Goal: Task Accomplishment & Management: Use online tool/utility

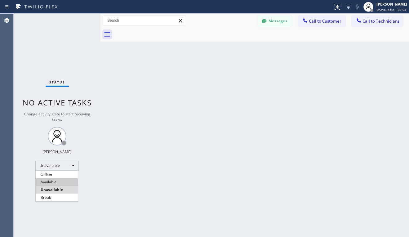
click at [48, 184] on li "Available" at bounding box center [57, 181] width 42 height 7
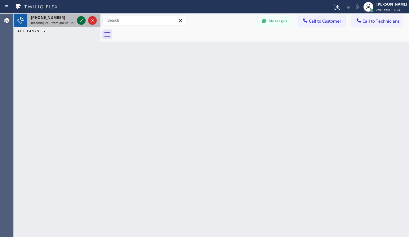
click at [83, 20] on icon at bounding box center [81, 20] width 7 height 7
click at [80, 21] on icon at bounding box center [81, 20] width 3 height 2
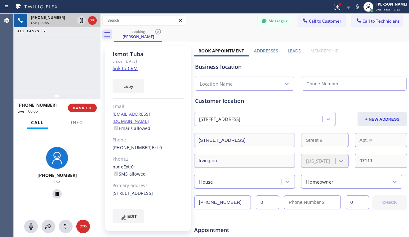
type input "[PHONE_NUMBER]"
click at [127, 69] on link "link to CRM" at bounding box center [125, 68] width 25 height 6
click at [54, 193] on icon at bounding box center [56, 193] width 7 height 7
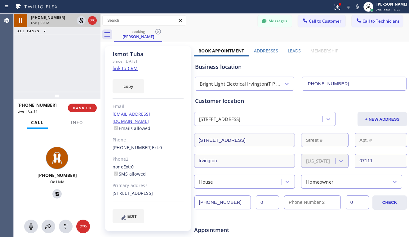
drag, startPoint x: 55, startPoint y: 192, endPoint x: 92, endPoint y: 187, distance: 36.9
click at [55, 192] on icon at bounding box center [56, 193] width 7 height 7
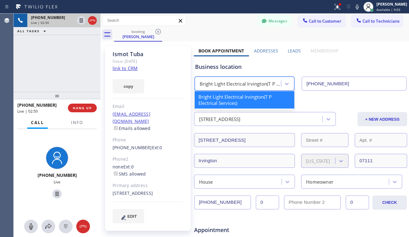
click at [200, 83] on div "Bright Light Electrical Irvington(T P Electrical Services)" at bounding box center [241, 83] width 82 height 7
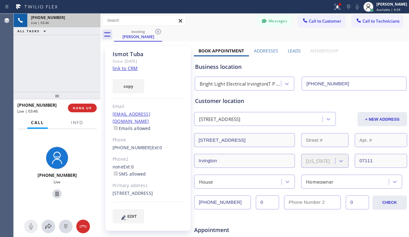
click at [78, 112] on div "[PHONE_NUMBER] Live | 03:46 HANG UP" at bounding box center [56, 108] width 79 height 16
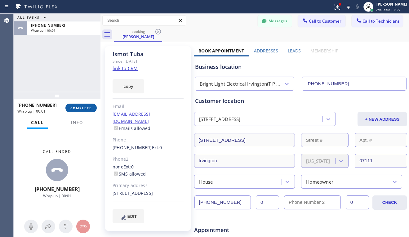
click at [81, 107] on span "COMPLETE" at bounding box center [80, 108] width 21 height 4
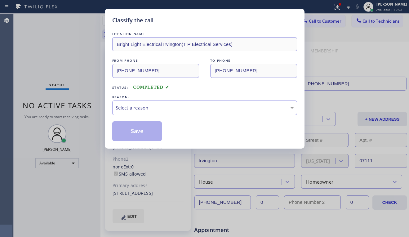
click at [168, 100] on div "REASON:" at bounding box center [204, 97] width 185 height 7
drag, startPoint x: 175, startPoint y: 105, endPoint x: 178, endPoint y: 108, distance: 3.8
click at [175, 106] on div "Select a reason" at bounding box center [205, 107] width 178 height 7
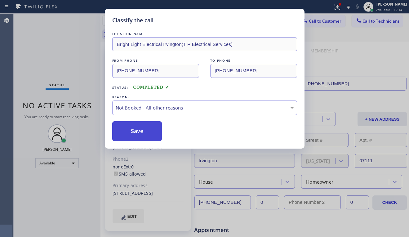
click at [140, 136] on button "Save" at bounding box center [137, 131] width 50 height 20
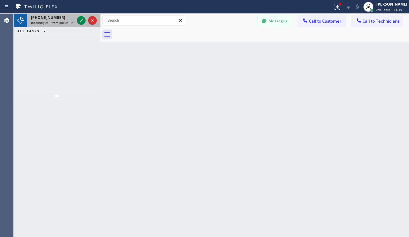
click at [82, 23] on icon at bounding box center [81, 20] width 7 height 7
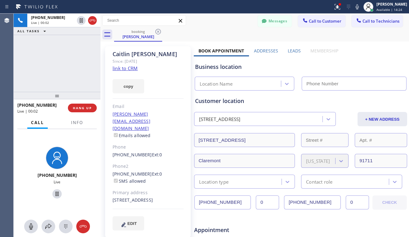
type input "[PHONE_NUMBER]"
click at [133, 69] on link "link to CRM" at bounding box center [125, 68] width 25 height 6
